Goal: Find contact information: Find contact information

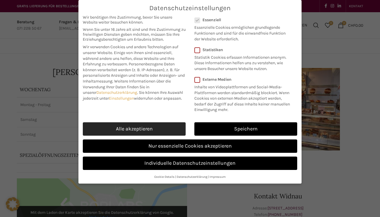
click at [167, 116] on link "Alle akzeptieren" at bounding box center [134, 128] width 103 height 13
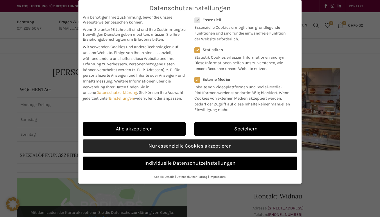
checkbox input "true"
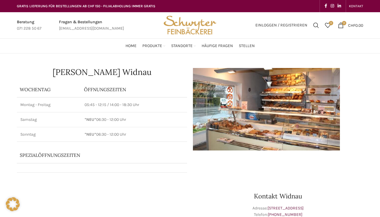
drag, startPoint x: 150, startPoint y: 136, endPoint x: 14, endPoint y: 17, distance: 180.8
click at [42, 73] on h1 "[PERSON_NAME] Widnau" at bounding box center [102, 72] width 170 height 8
drag, startPoint x: 141, startPoint y: 138, endPoint x: 3, endPoint y: 72, distance: 152.7
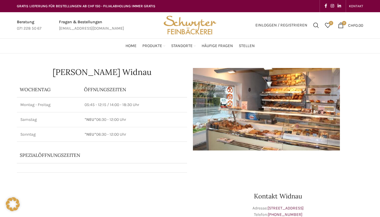
copy div "[PERSON_NAME] Widnau Wochentag ÖFFNUNGSZEITEN [PERSON_NAME] 05:45 - 12:15 / 14:…"
drag, startPoint x: 116, startPoint y: 27, endPoint x: 37, endPoint y: 27, distance: 78.8
click at [37, 27] on div "Beratung 071 228 50 67 Fragen & Bestellungen [EMAIL_ADDRESS][DOMAIN_NAME]" at bounding box center [86, 25] width 145 height 26
click at [56, 31] on div "Fragen & Bestellungen [EMAIL_ADDRESS][DOMAIN_NAME]" at bounding box center [91, 25] width 71 height 13
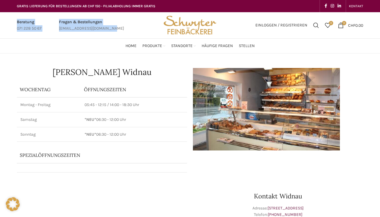
drag, startPoint x: 116, startPoint y: 29, endPoint x: -12, endPoint y: 22, distance: 127.6
drag, startPoint x: 65, startPoint y: 24, endPoint x: 123, endPoint y: 19, distance: 58.9
click at [123, 19] on div "Beratung 071 228 50 67 Fragen & Bestellungen [EMAIL_ADDRESS][DOMAIN_NAME]" at bounding box center [86, 25] width 145 height 26
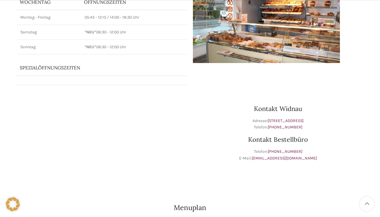
scroll to position [116, 0]
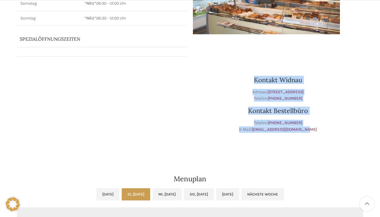
drag, startPoint x: 324, startPoint y: 130, endPoint x: 236, endPoint y: 81, distance: 101.2
click at [236, 81] on div "Kontakt Widnau Adresse: [STREET_ADDRESS] Telefon: [PHONE_NUMBER] Kontakt Bestel…" at bounding box center [278, 105] width 176 height 93
copy div "Kontakt Widnau Adresse: [STREET_ADDRESS] Telefon: [PHONE_NUMBER] Kontakt Bestel…"
